Goal: Entertainment & Leisure: Browse casually

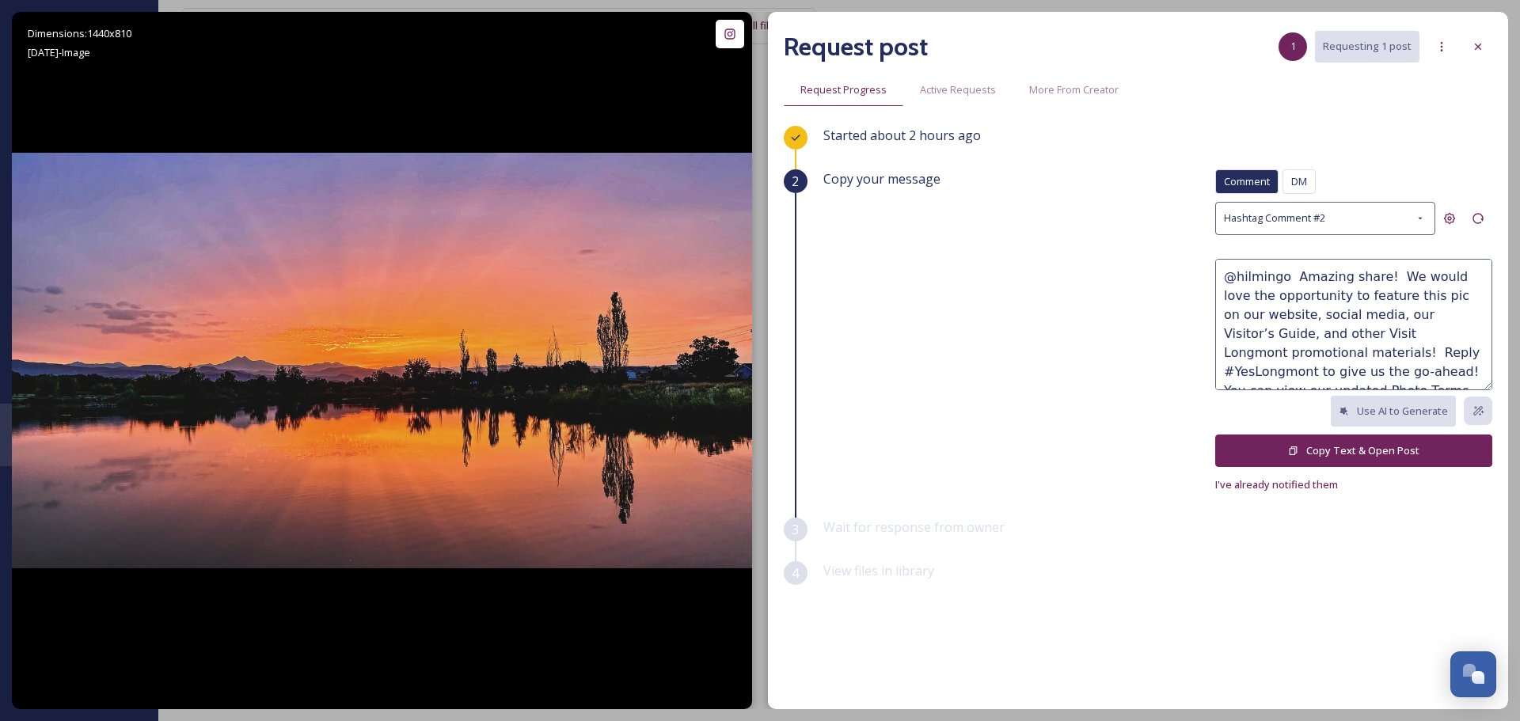
click at [1358, 455] on button "Copy Text & Open Post" at bounding box center [1353, 451] width 277 height 32
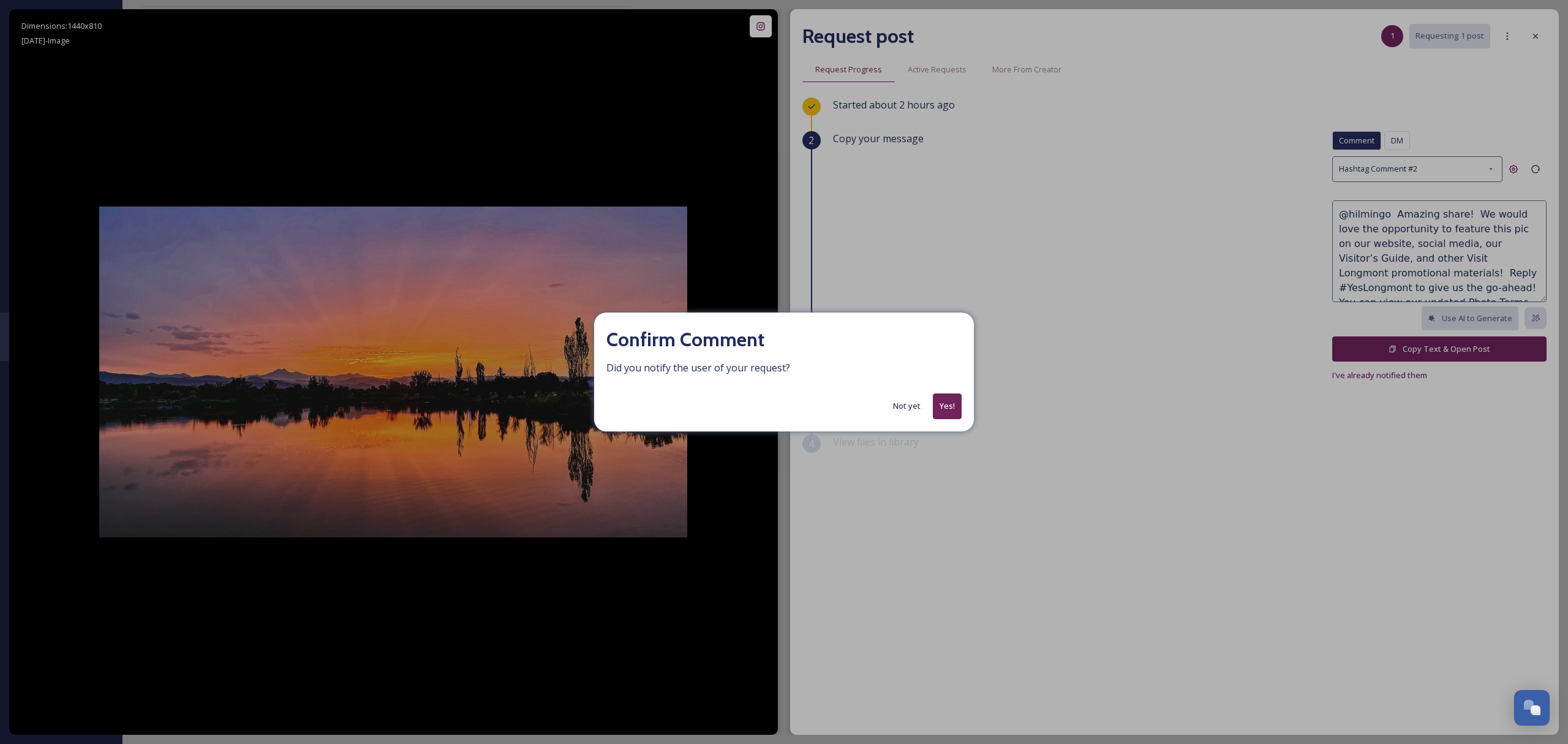
click at [948, 399] on button "Yes!" at bounding box center [947, 406] width 29 height 25
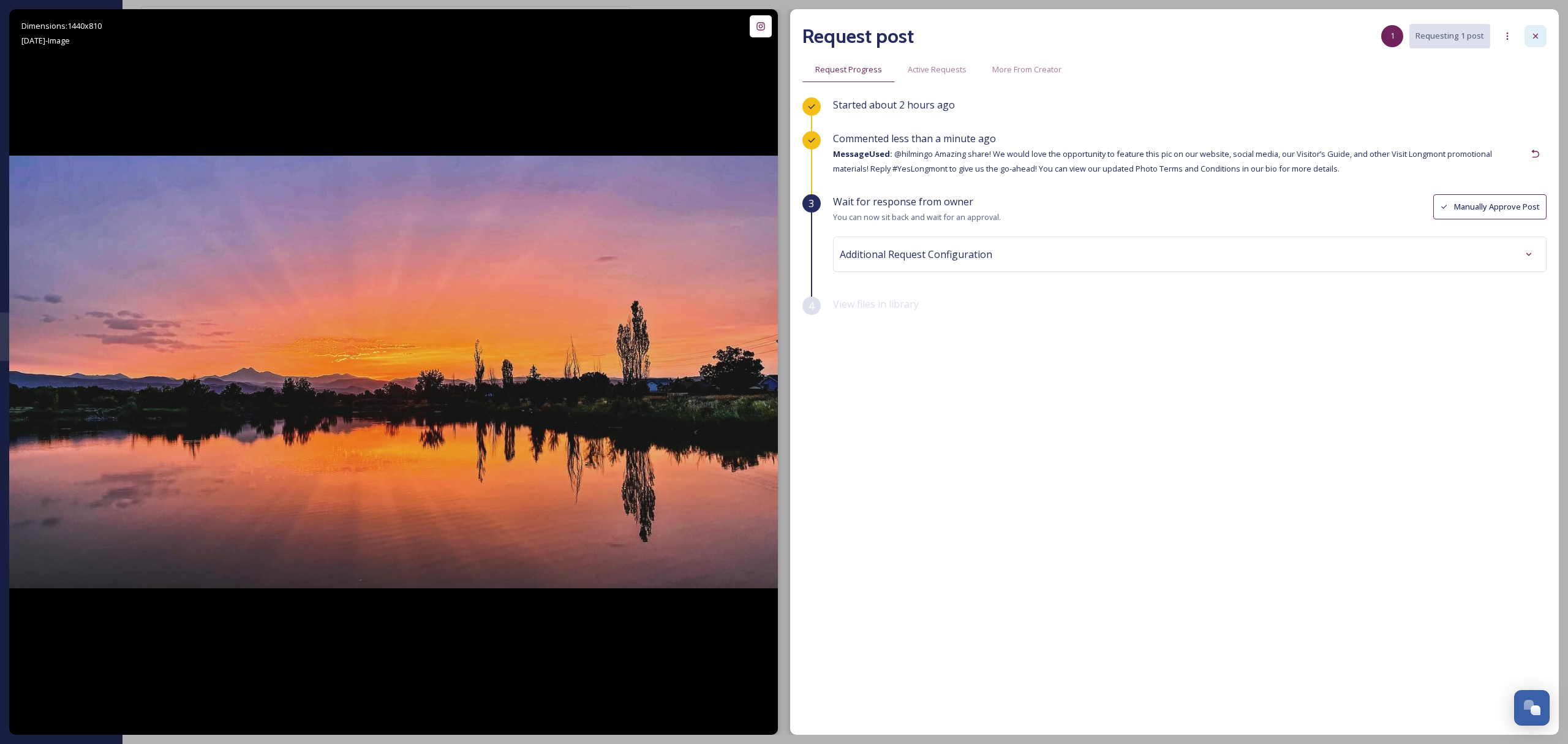
click at [1176, 39] on icon at bounding box center [1535, 36] width 10 height 10
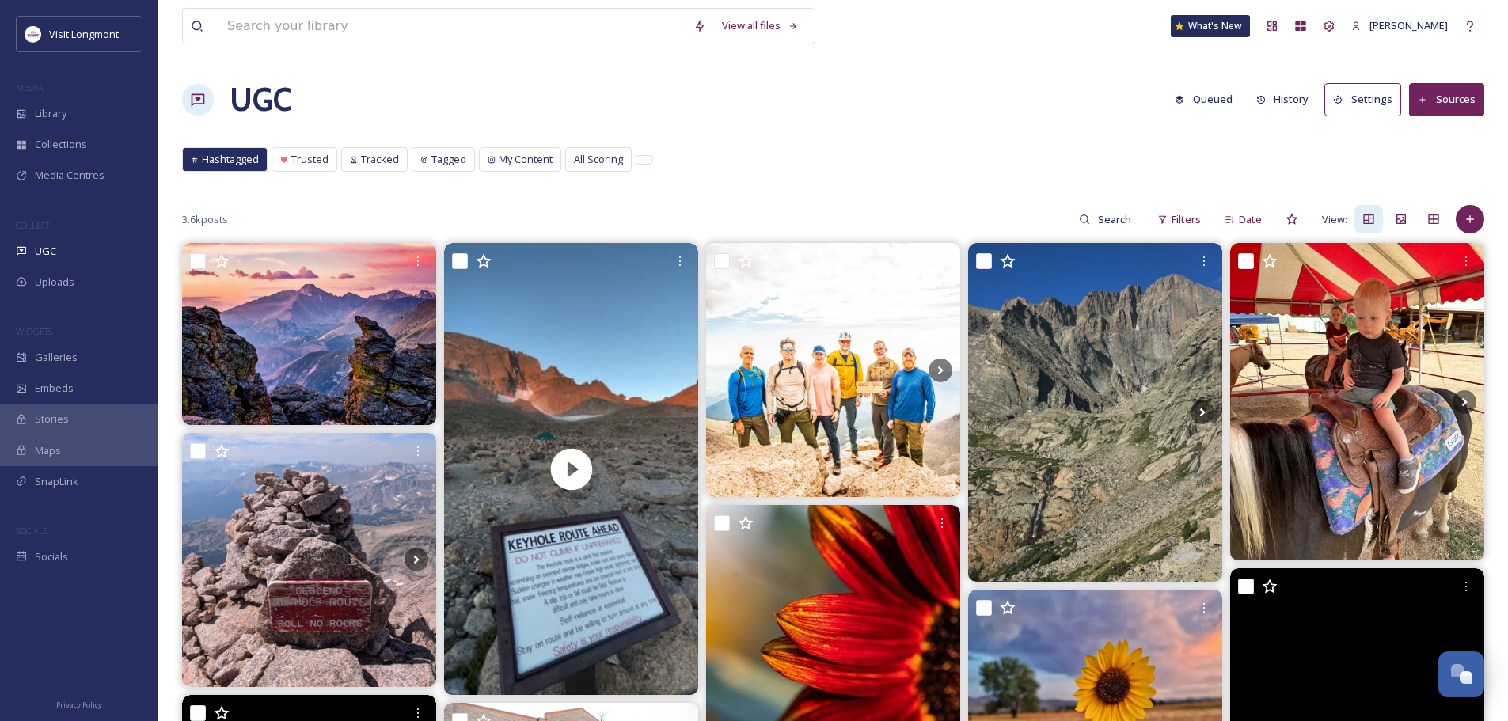
drag, startPoint x: 367, startPoint y: 154, endPoint x: 370, endPoint y: 145, distance: 9.8
click at [370, 151] on div "Tracked" at bounding box center [374, 159] width 65 height 23
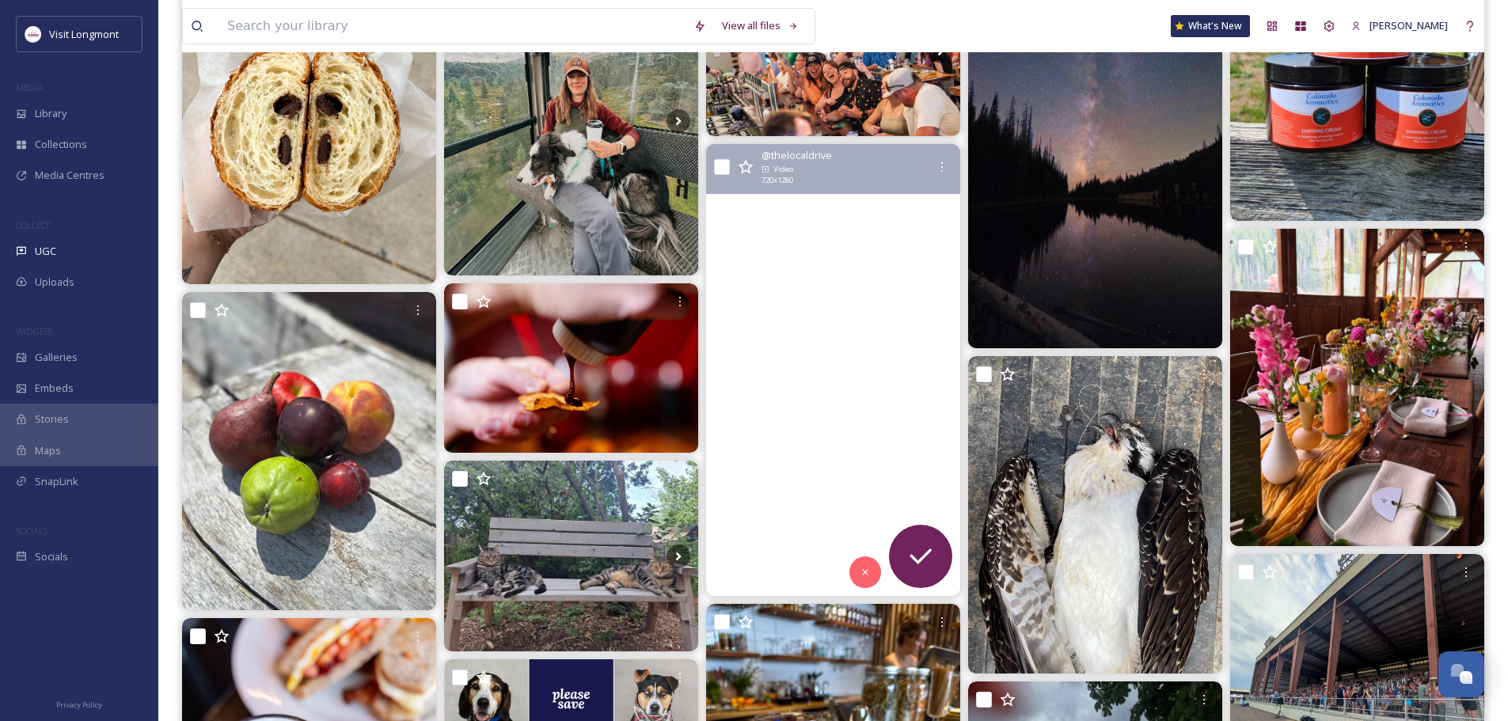
scroll to position [317, 0]
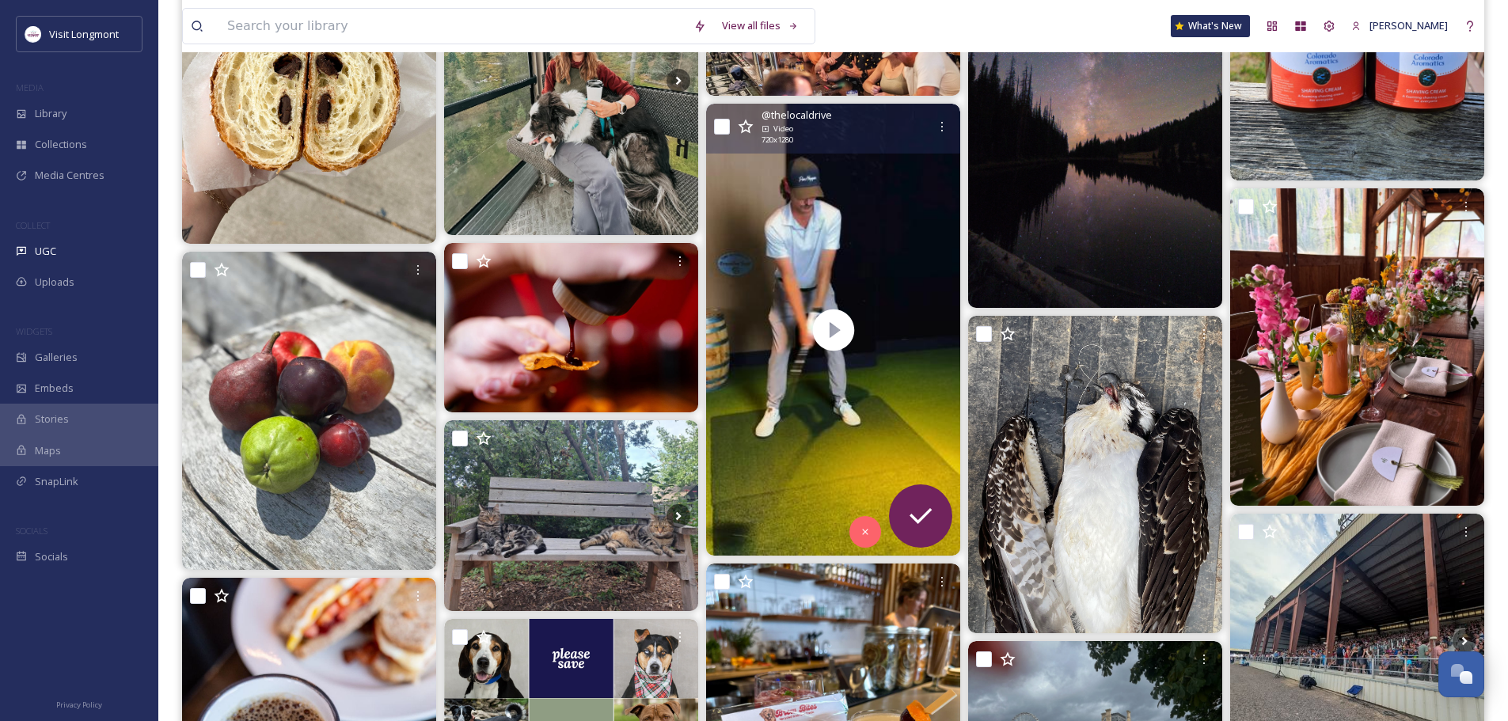
click at [779, 108] on span "@ thelocaldrive" at bounding box center [796, 115] width 70 height 15
click at [780, 114] on span "@ thelocaldrive" at bounding box center [796, 115] width 70 height 15
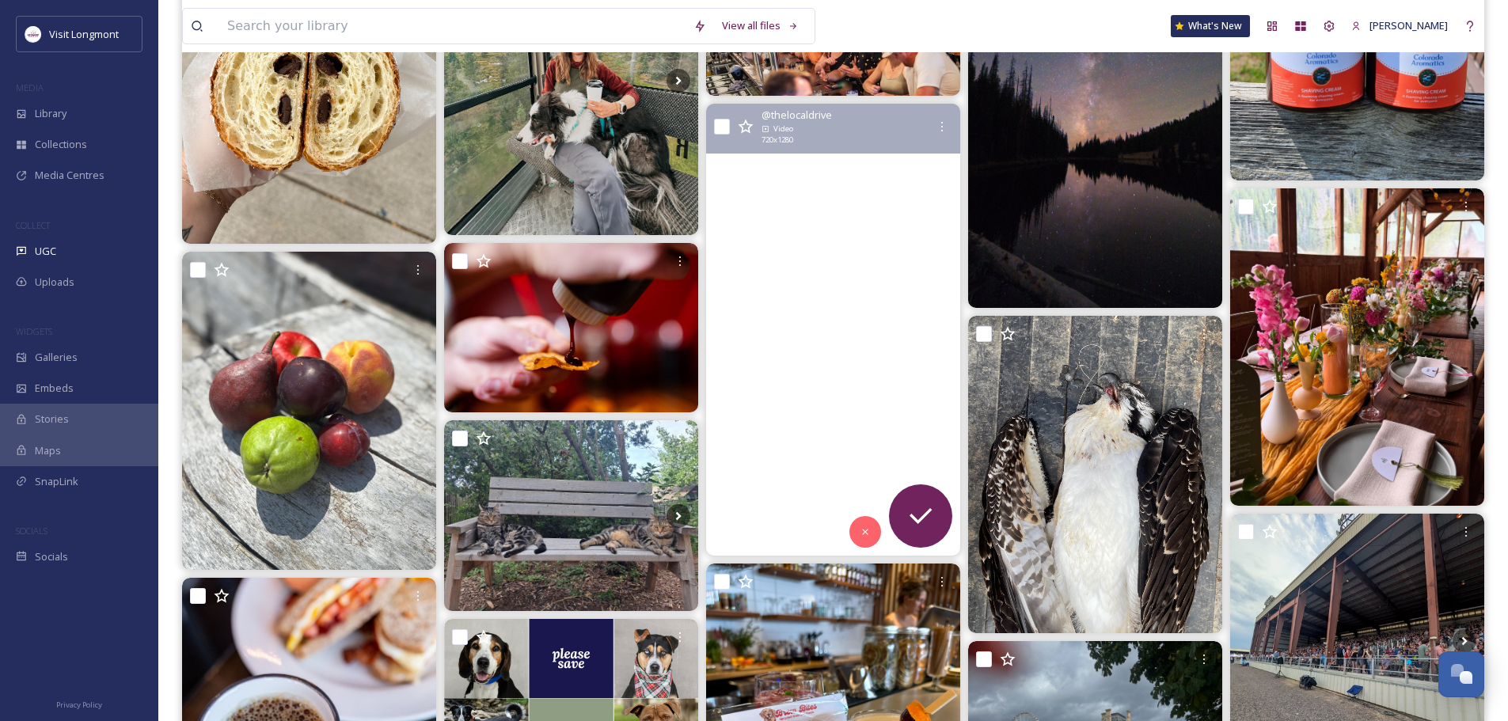
click at [776, 333] on video "Spend your Sunday at The Local Drive where the drinks are ice-cold, the cocktai…" at bounding box center [833, 330] width 254 height 452
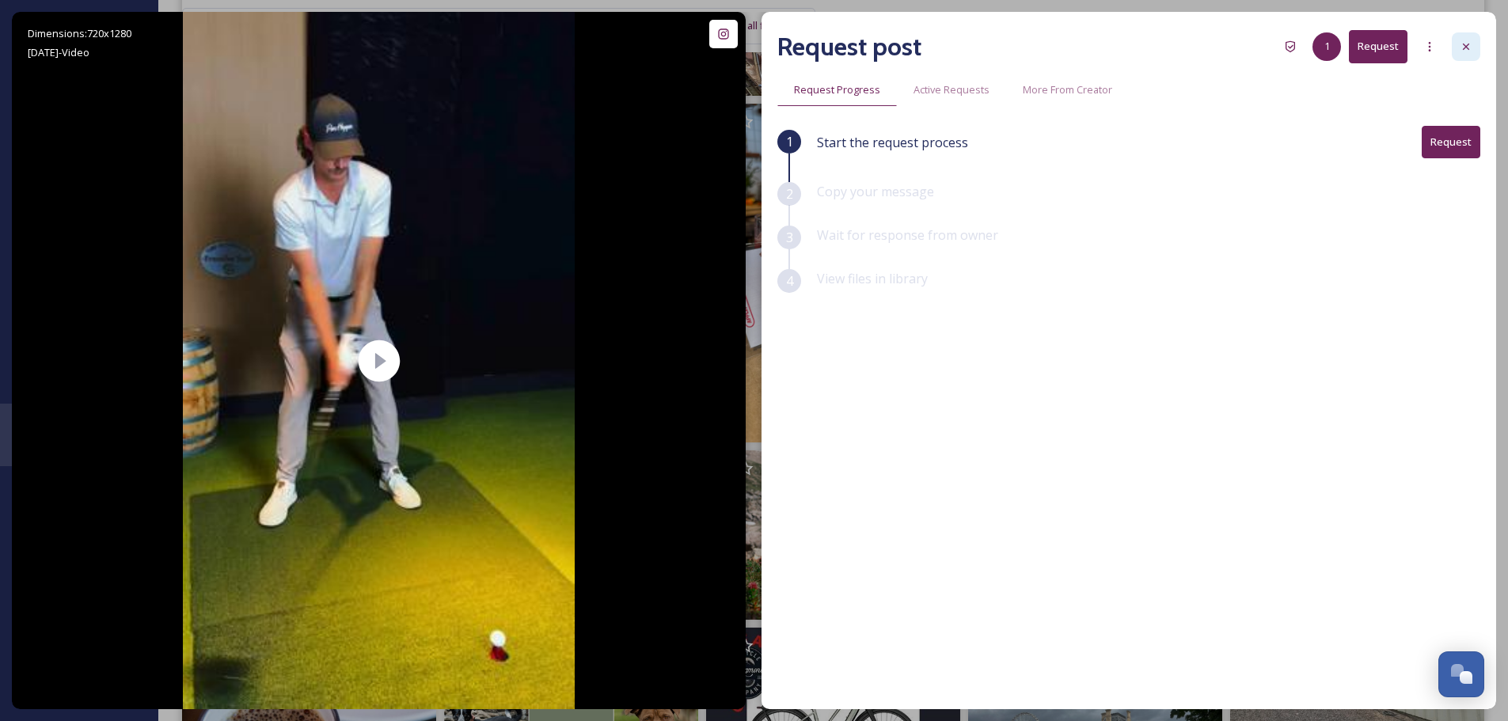
click at [1460, 40] on icon at bounding box center [1466, 46] width 13 height 13
